Goal: Information Seeking & Learning: Learn about a topic

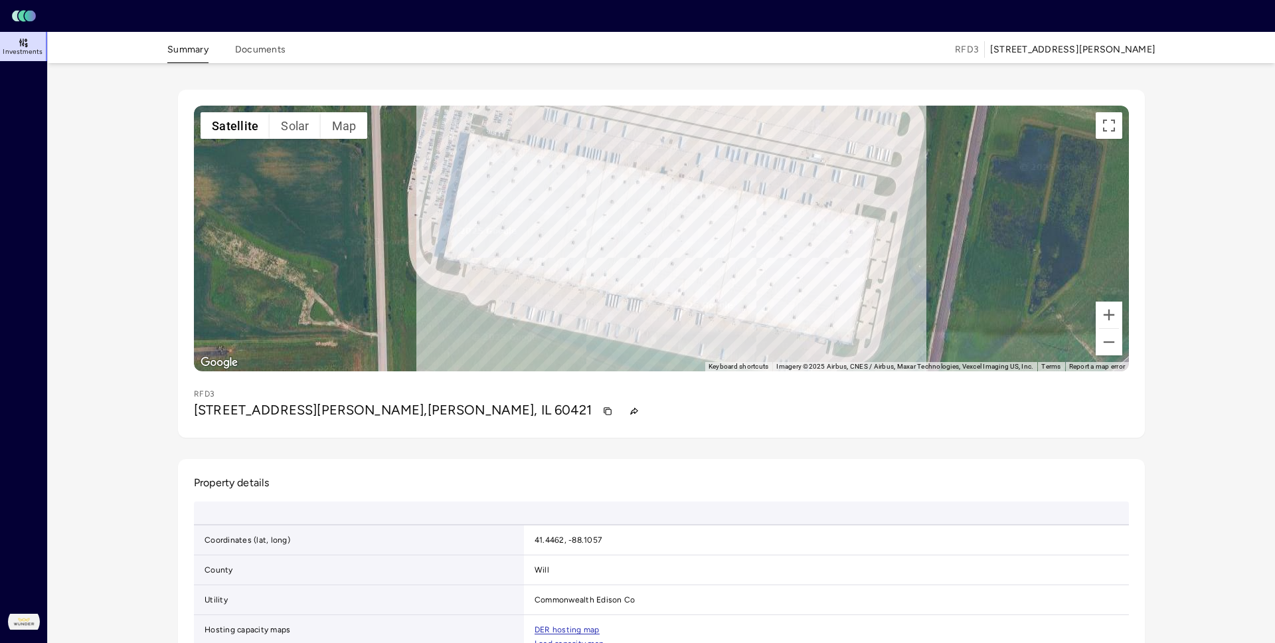
scroll to position [9, 0]
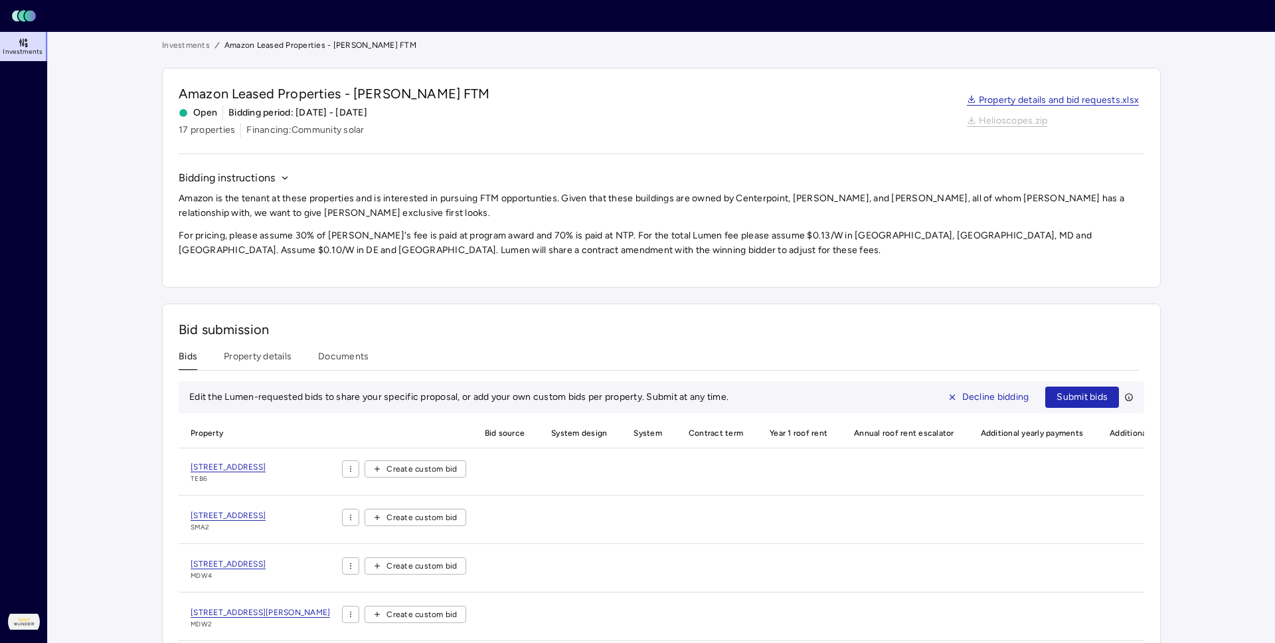
scroll to position [81, 0]
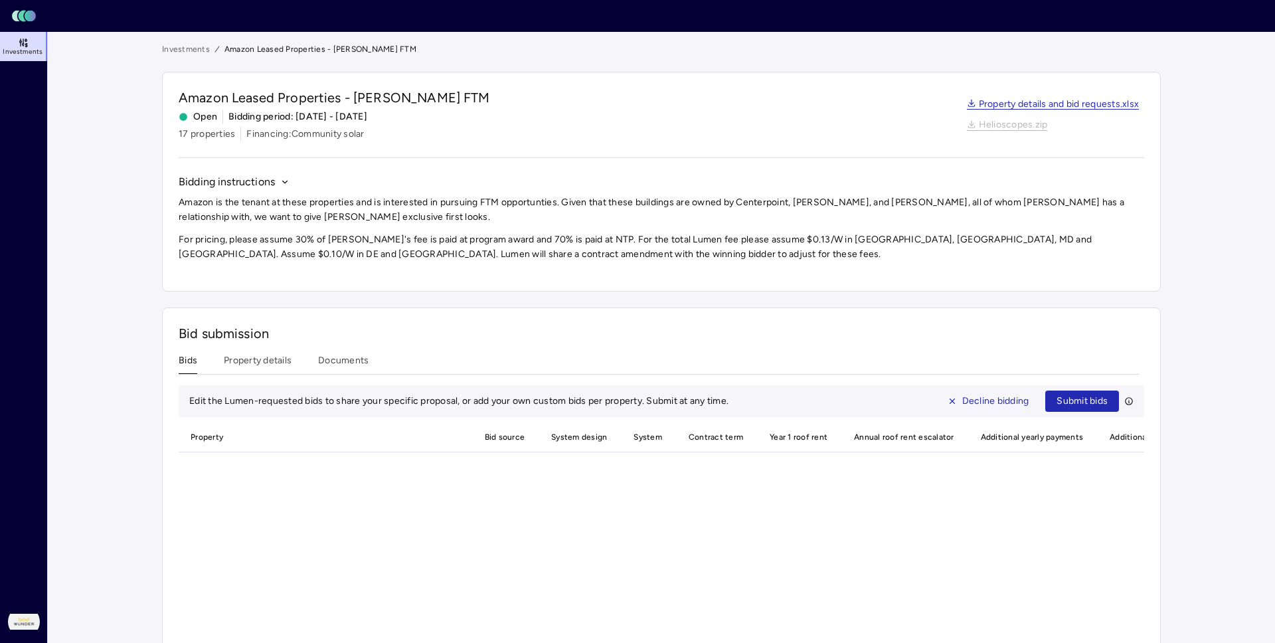
scroll to position [81, 0]
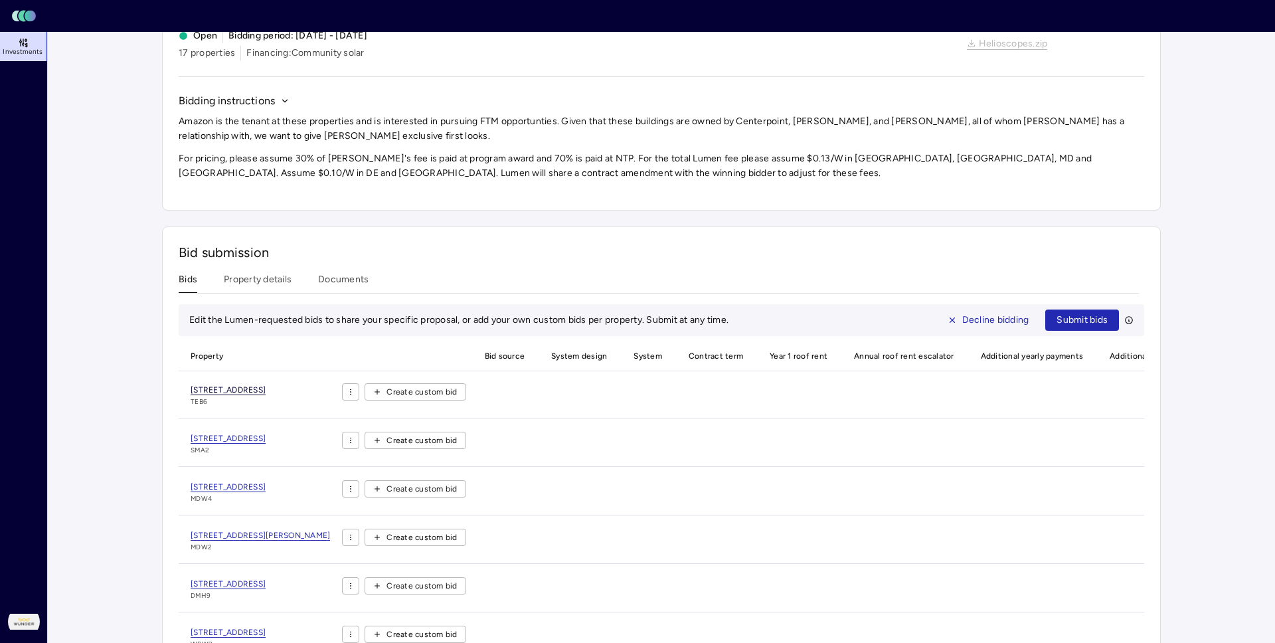
click at [206, 385] on span "[STREET_ADDRESS]" at bounding box center [228, 390] width 75 height 10
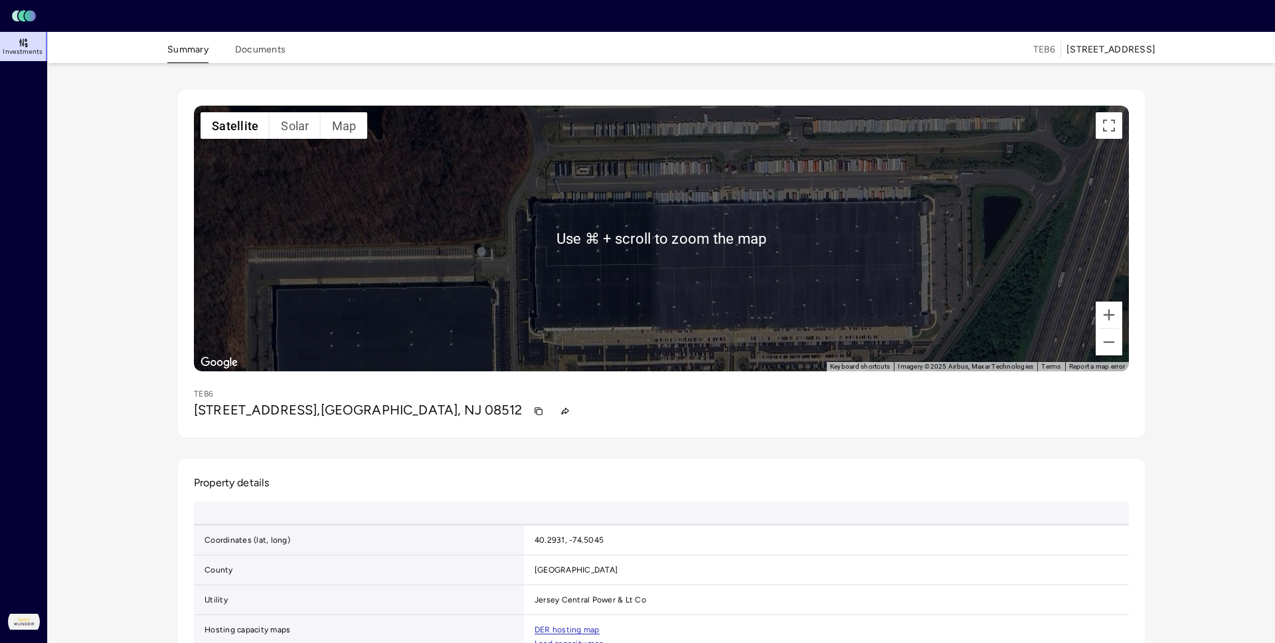
scroll to position [81, 0]
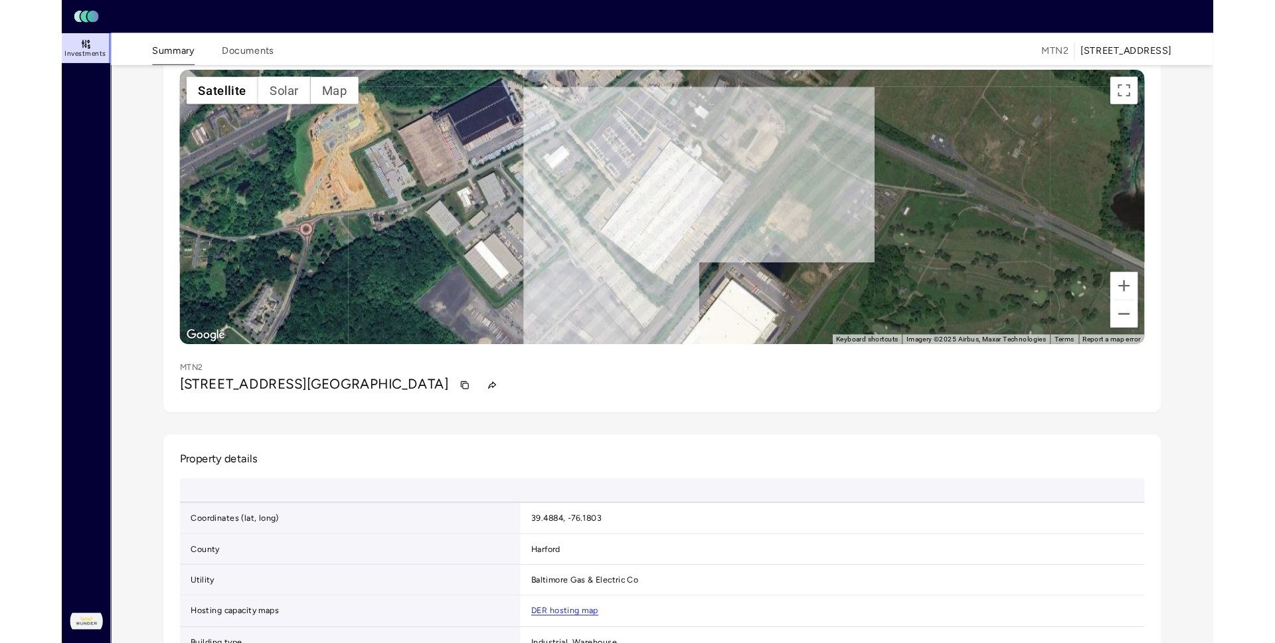
scroll to position [19, 0]
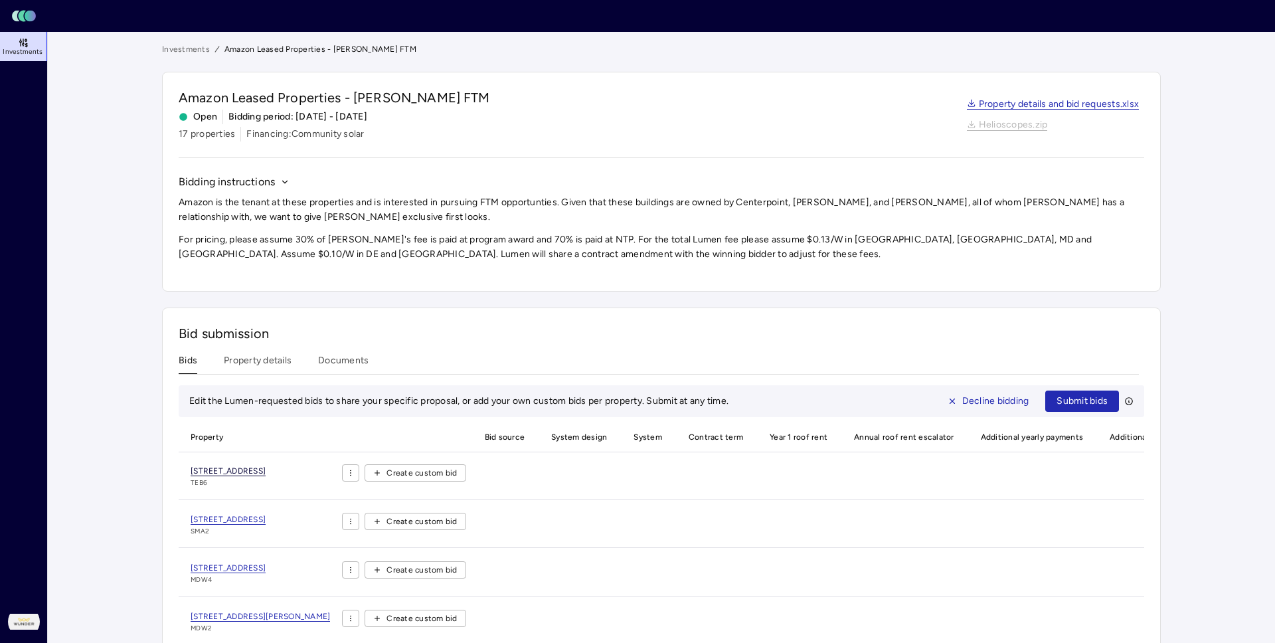
click at [213, 466] on span "[STREET_ADDRESS]" at bounding box center [228, 471] width 75 height 10
